Goal: Information Seeking & Learning: Learn about a topic

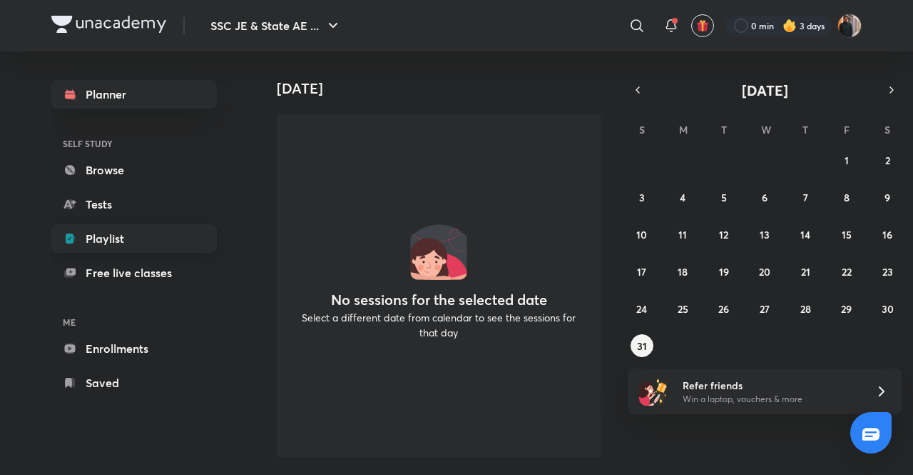
click at [97, 238] on link "Playlist" at bounding box center [134, 238] width 166 height 29
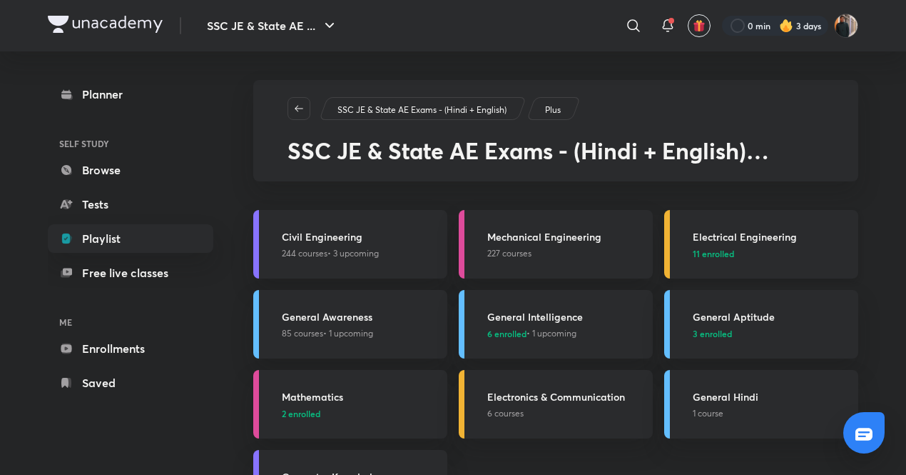
click at [732, 244] on div "Electrical Engineering 11 enrolled" at bounding box center [771, 244] width 157 height 31
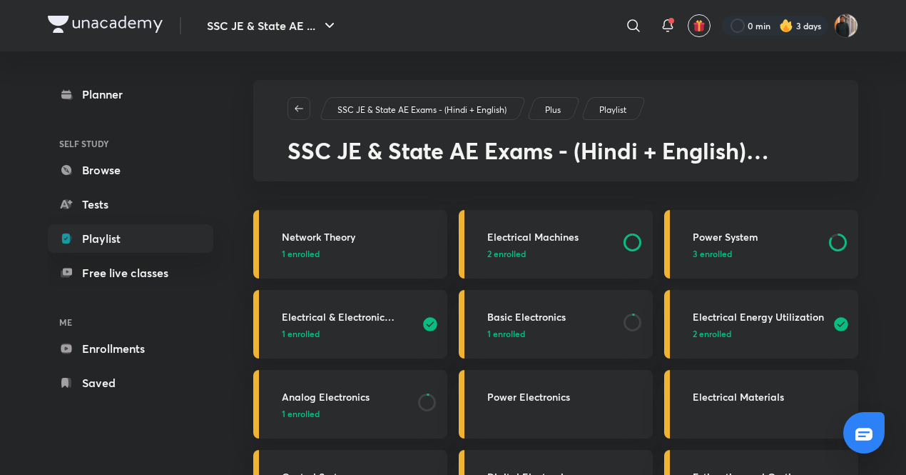
click at [799, 253] on p "3 enrolled" at bounding box center [757, 253] width 128 height 13
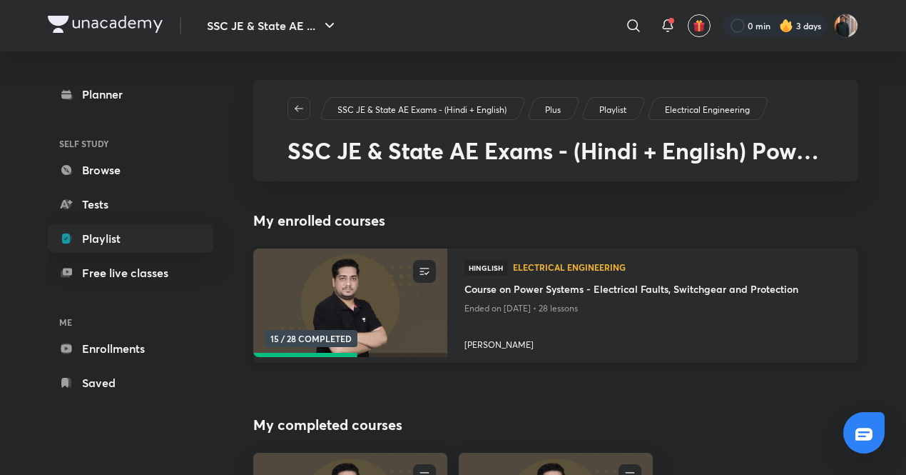
scroll to position [143, 0]
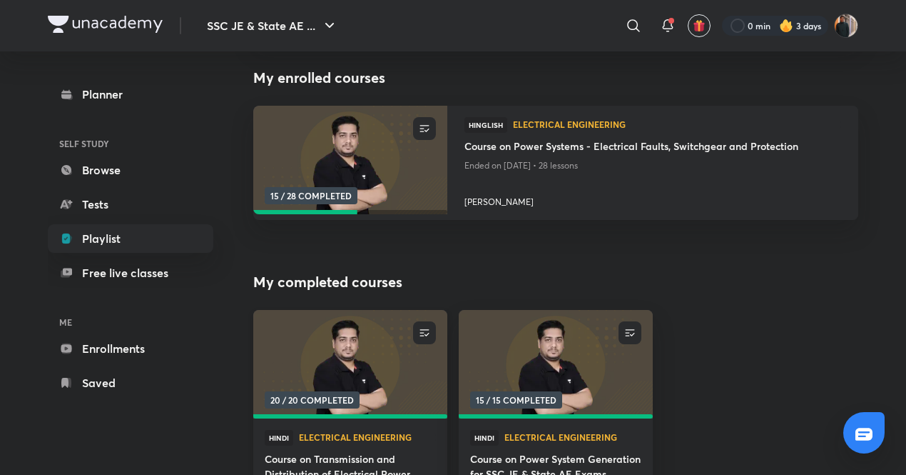
click at [297, 346] on img at bounding box center [350, 364] width 198 height 111
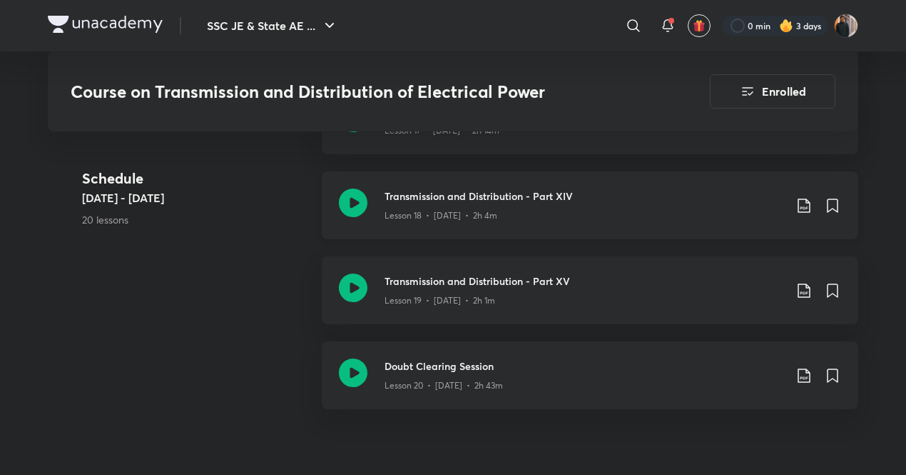
scroll to position [1875, 0]
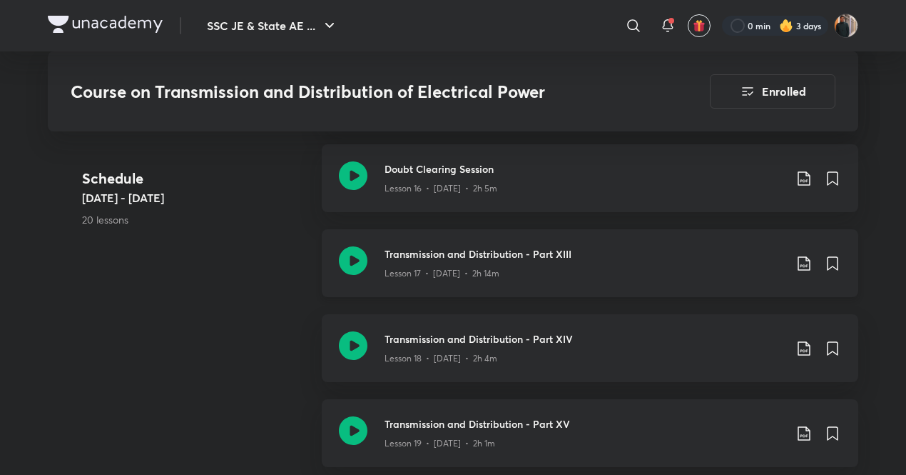
click at [456, 255] on h3 "Transmission and Distribution - Part XIII" at bounding box center [585, 253] width 400 height 15
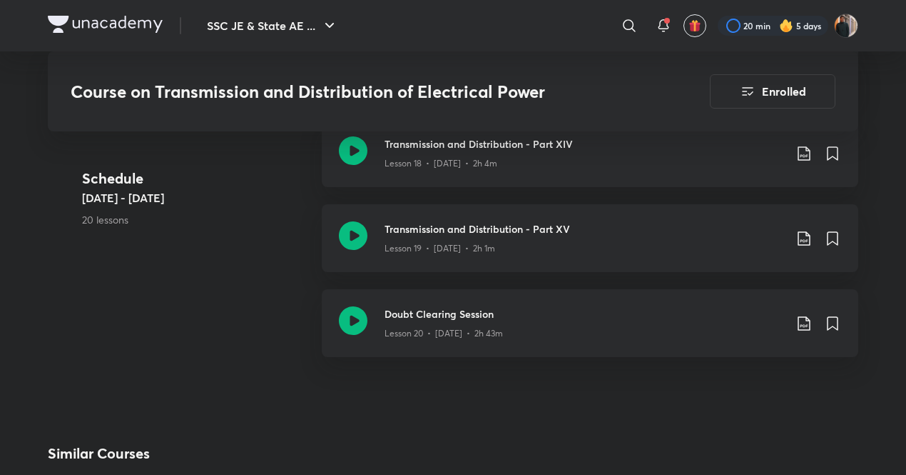
scroll to position [2082, 0]
